Goal: Transaction & Acquisition: Purchase product/service

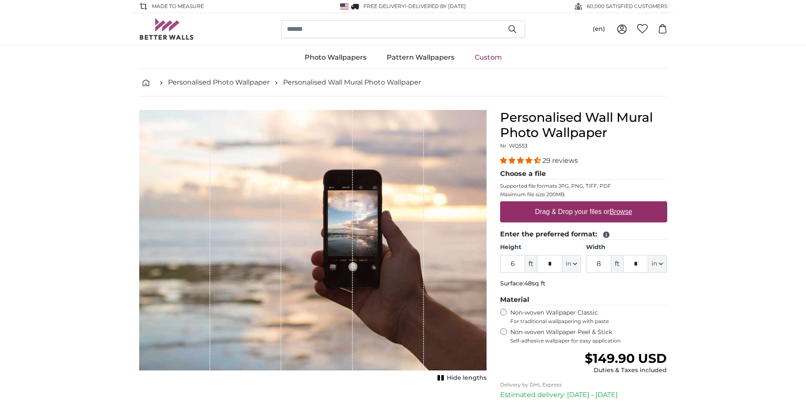
drag, startPoint x: 521, startPoint y: 268, endPoint x: 502, endPoint y: 265, distance: 19.3
click at [502, 265] on input "6" at bounding box center [512, 264] width 25 height 18
type input "8"
drag, startPoint x: 603, startPoint y: 261, endPoint x: 593, endPoint y: 262, distance: 9.8
click at [593, 262] on input "8" at bounding box center [598, 264] width 25 height 18
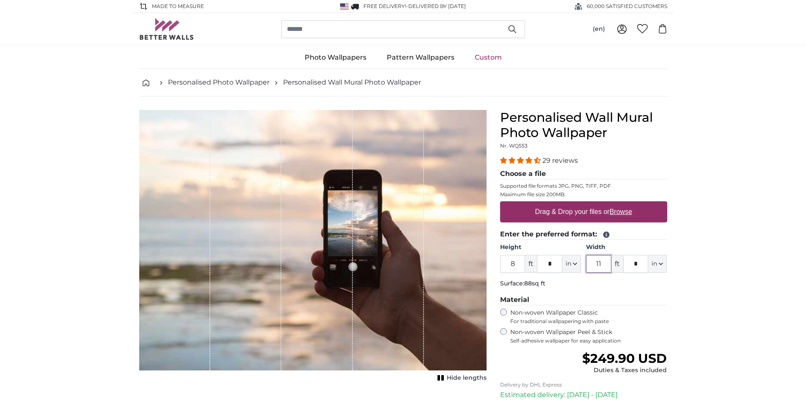
type input "11"
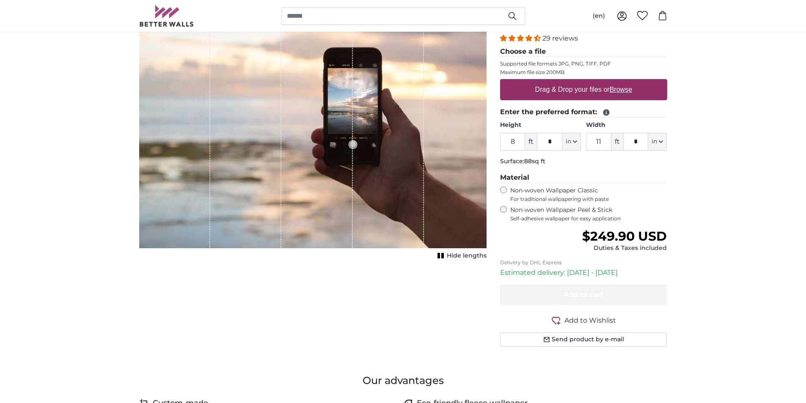
scroll to position [127, 0]
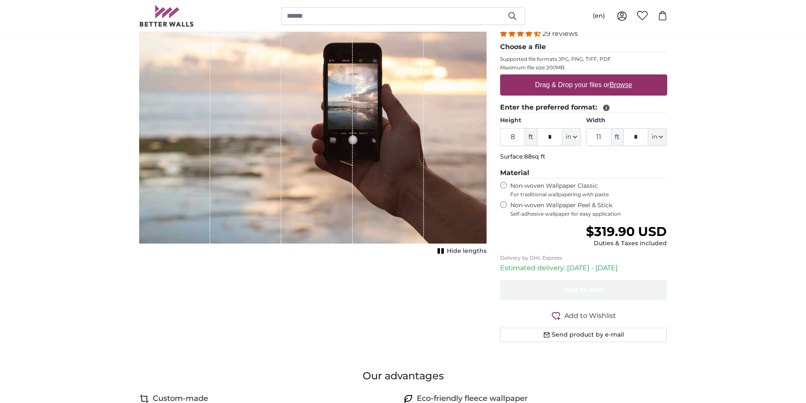
click at [450, 251] on span "Hide lengths" at bounding box center [467, 251] width 40 height 8
click at [450, 251] on span "Show lengths" at bounding box center [465, 251] width 43 height 8
click at [450, 251] on span "Hide lengths" at bounding box center [467, 251] width 40 height 8
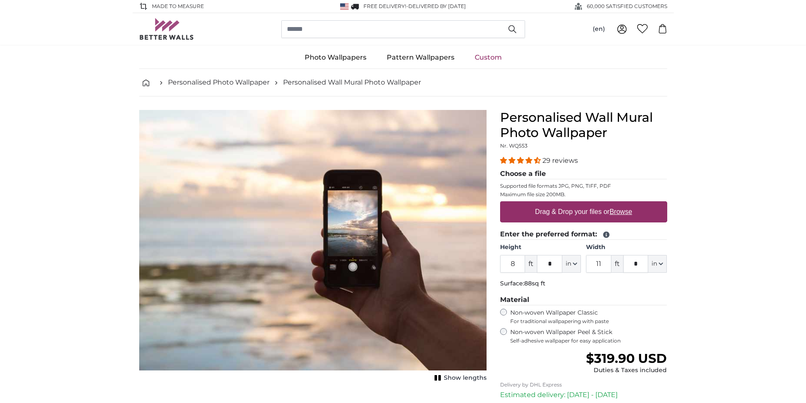
click at [527, 160] on span "4.34 stars" at bounding box center [530, 160] width 8 height 7
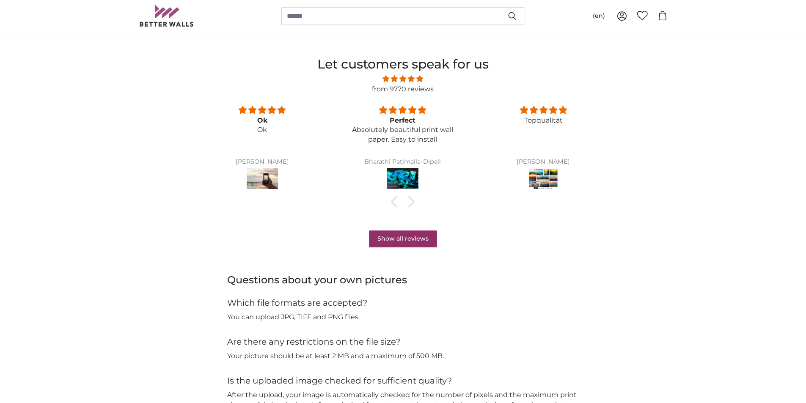
scroll to position [657, 0]
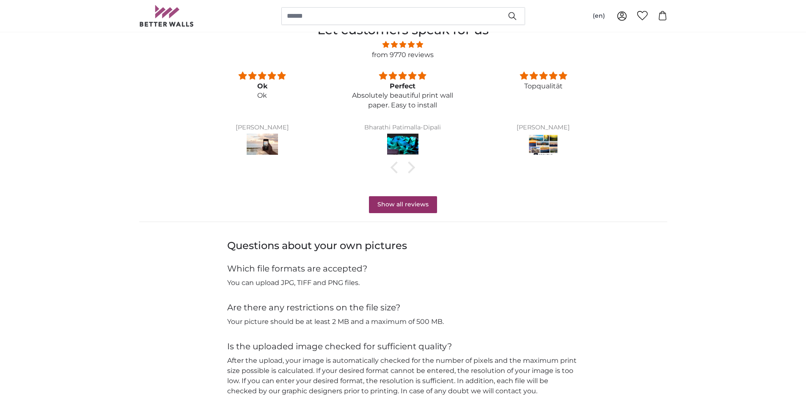
click at [412, 140] on img at bounding box center [402, 146] width 31 height 24
